Goal: Task Accomplishment & Management: Complete application form

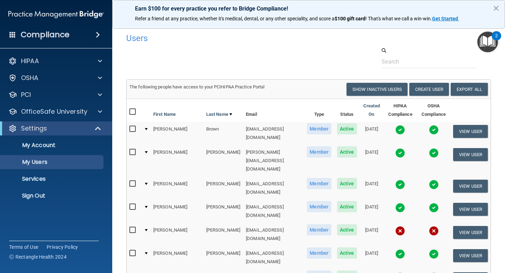
select select "20"
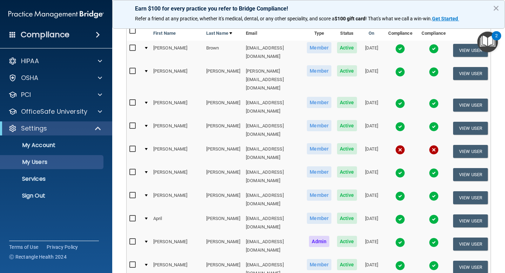
scroll to position [176, 0]
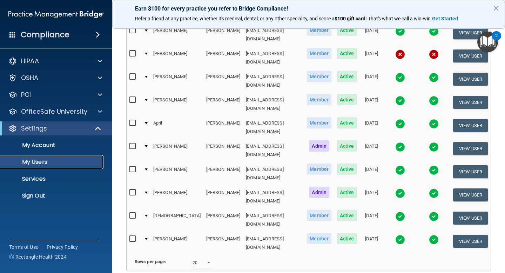
click at [48, 162] on p "My Users" at bounding box center [53, 162] width 96 height 7
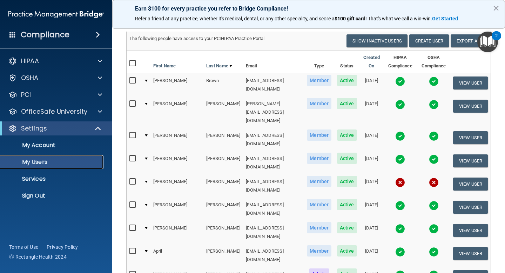
scroll to position [0, 0]
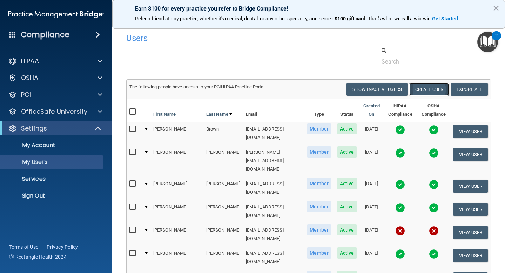
click at [432, 92] on button "Create User" at bounding box center [429, 89] width 40 height 13
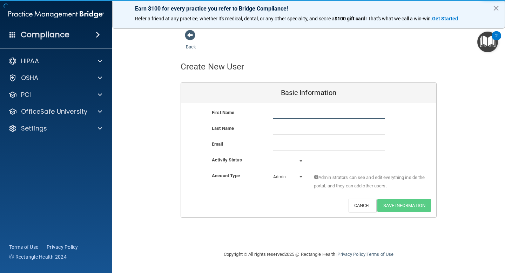
click at [305, 114] on input "text" at bounding box center [329, 113] width 112 height 11
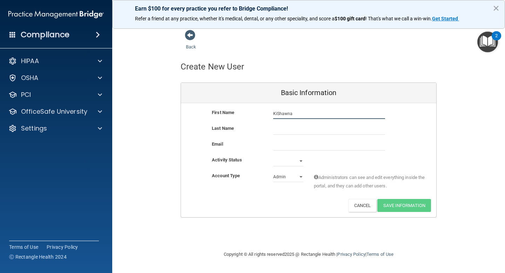
type input "KiShawna"
type input "[PERSON_NAME]"
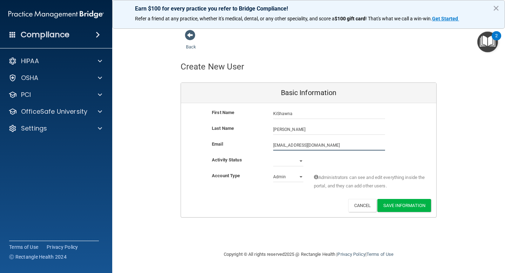
type input "[EMAIL_ADDRESS][DOMAIN_NAME]"
click at [301, 161] on select "Active Inactive" at bounding box center [288, 161] width 30 height 11
select select "active"
click at [300, 177] on select "Admin Member" at bounding box center [288, 177] width 30 height 11
select select "practice_member"
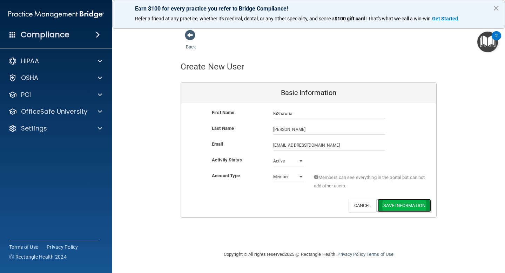
click at [398, 204] on button "Save Information" at bounding box center [404, 205] width 54 height 13
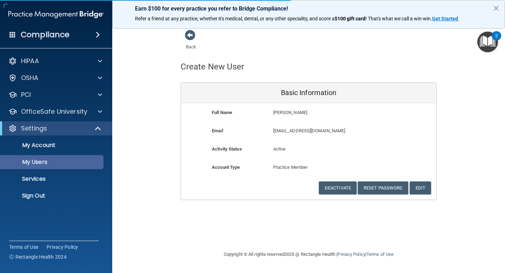
select select "20"
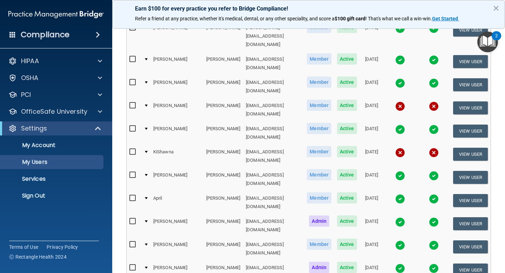
scroll to position [156, 0]
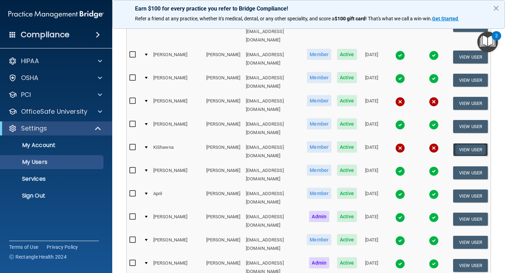
click at [469, 143] on button "View User" at bounding box center [470, 149] width 35 height 13
